Goal: Information Seeking & Learning: Learn about a topic

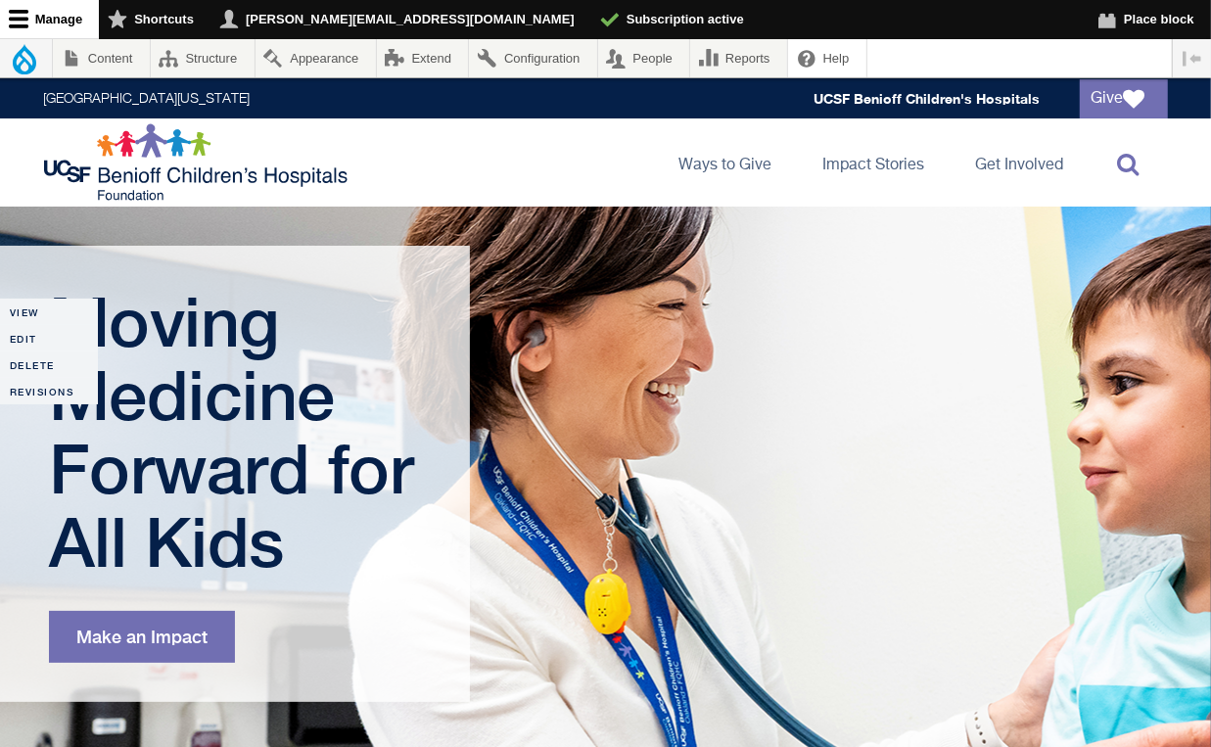
click at [1131, 163] on icon at bounding box center [1129, 163] width 22 height 23
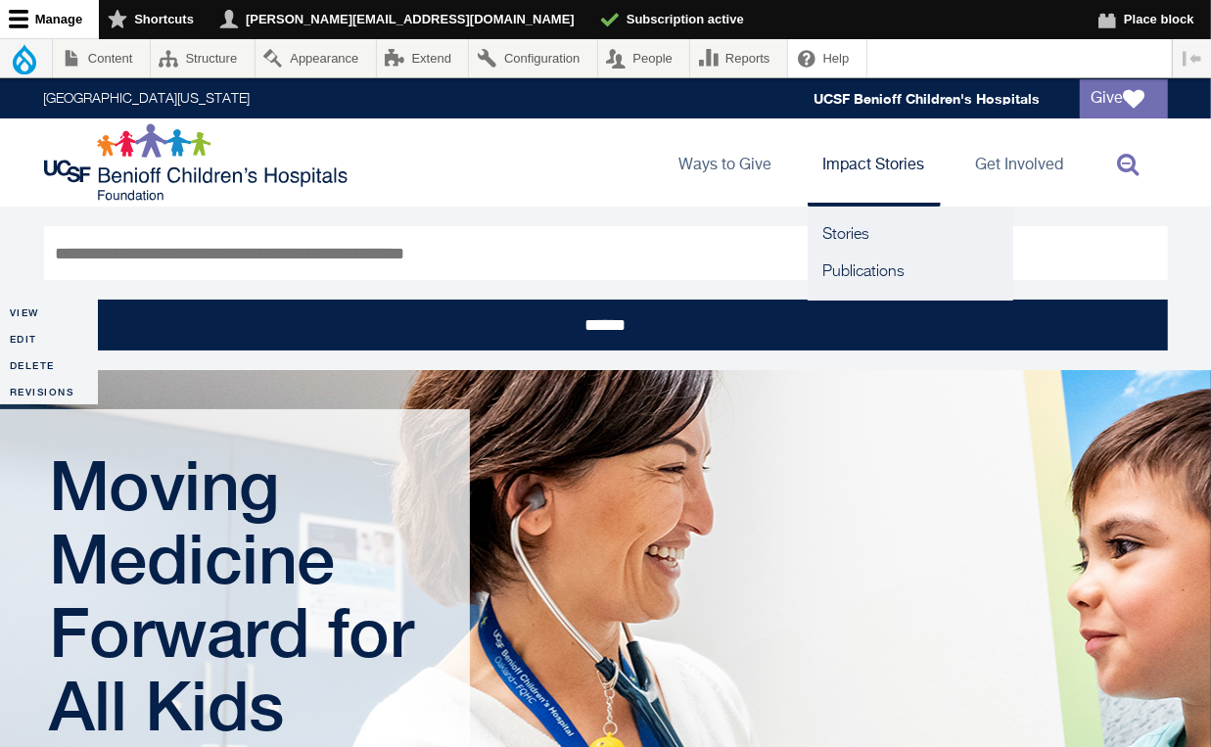
click at [866, 160] on link "Impact Stories" at bounding box center [873, 162] width 133 height 88
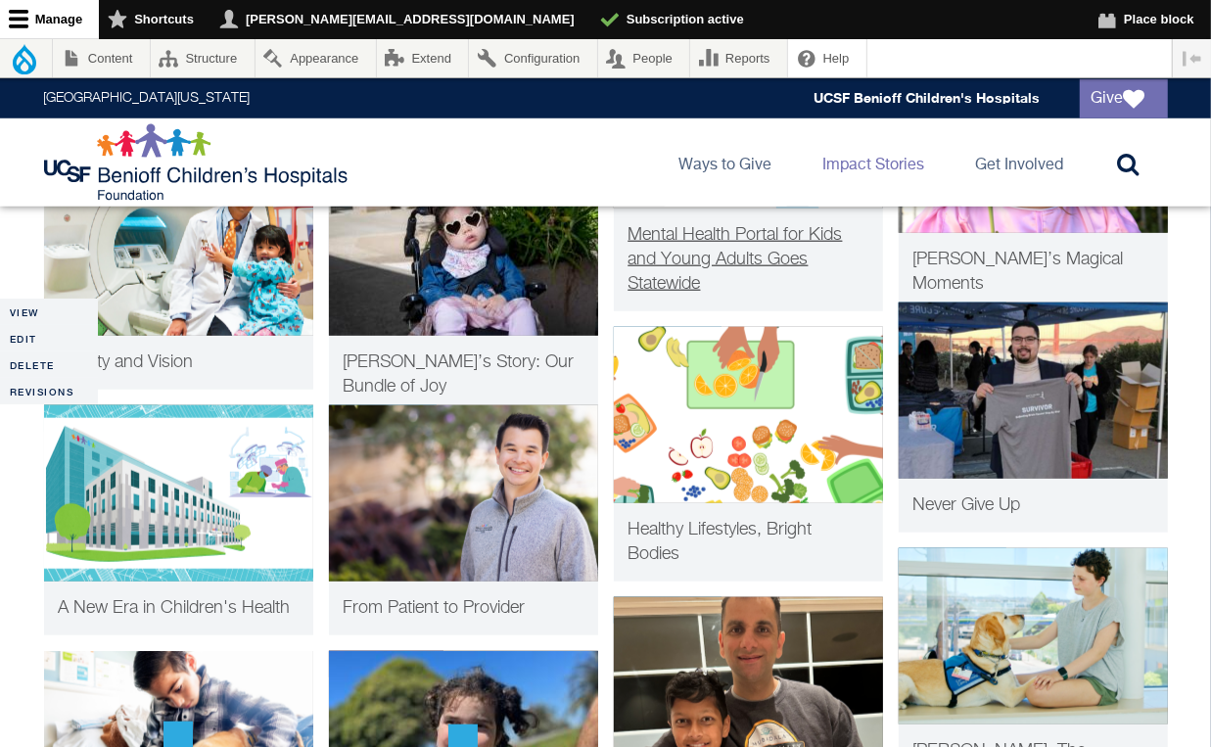
scroll to position [888, 0]
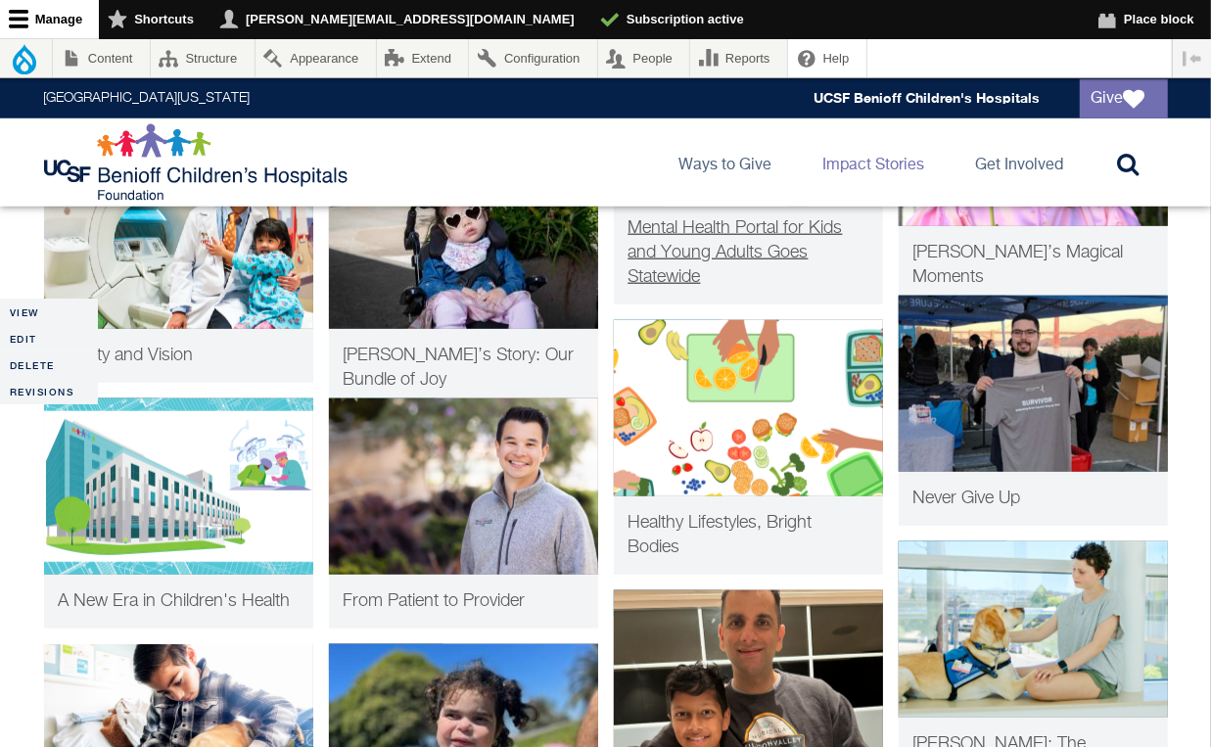
click at [726, 254] on span "Mental Health Portal for Kids and Young Adults Goes Statewide" at bounding box center [735, 252] width 214 height 67
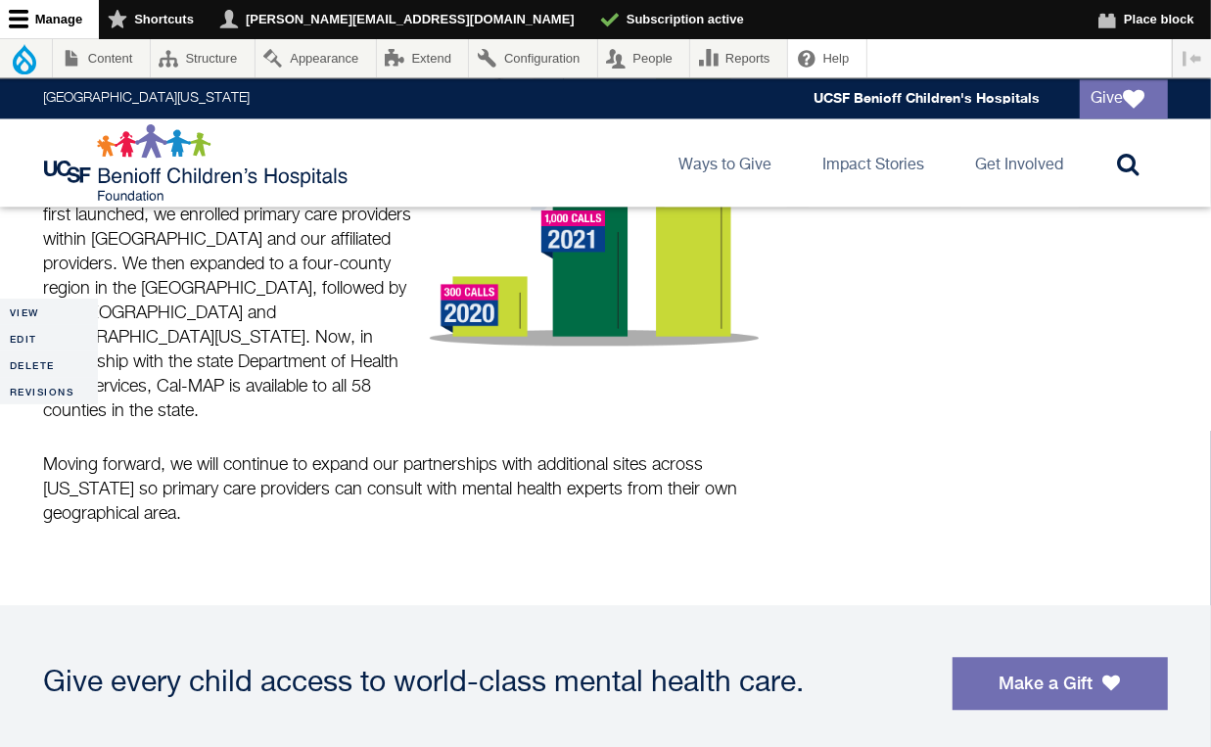
scroll to position [2562, 0]
